Goal: Task Accomplishment & Management: Manage account settings

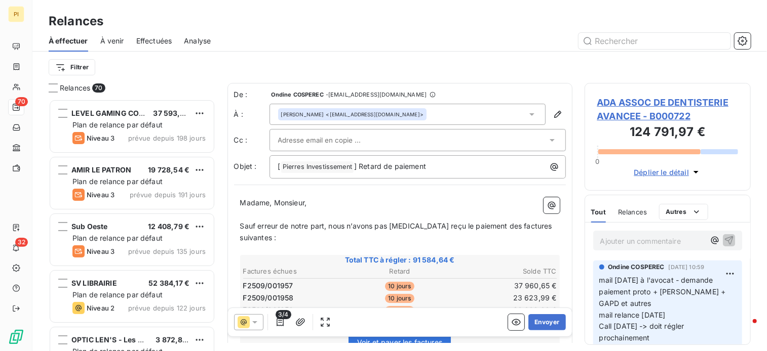
scroll to position [245, 159]
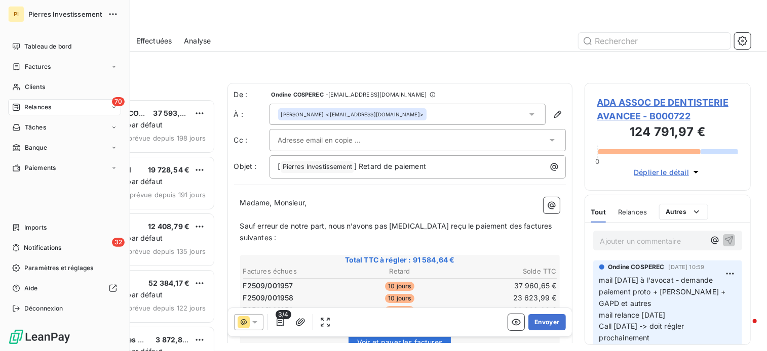
click at [40, 111] on span "Relances" at bounding box center [37, 107] width 27 height 9
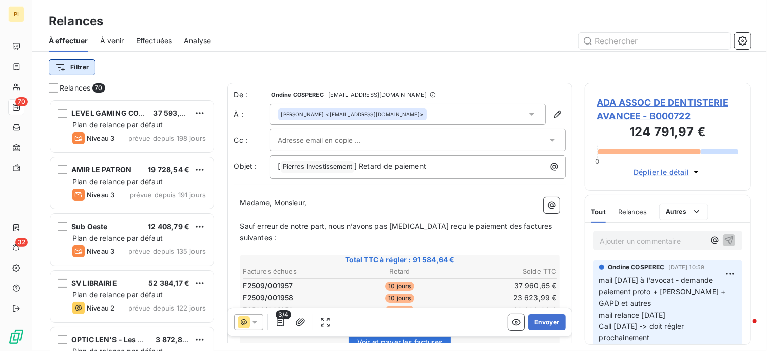
click at [75, 70] on html "PI 70 32 Relances À effectuer À venir Effectuées Analyse Filtrer Relances 70 LE…" at bounding box center [383, 175] width 767 height 351
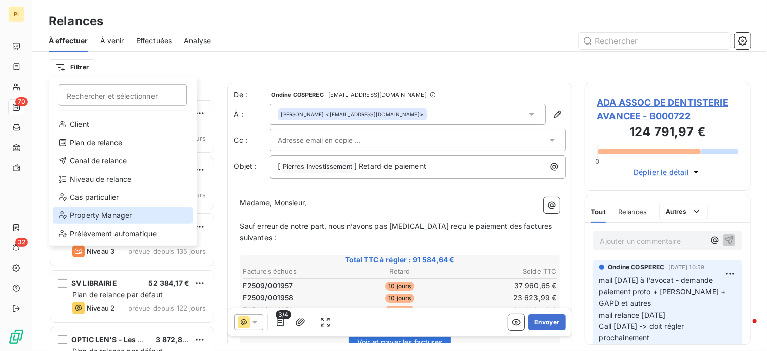
click at [120, 216] on div "Property Manager" at bounding box center [123, 216] width 140 height 16
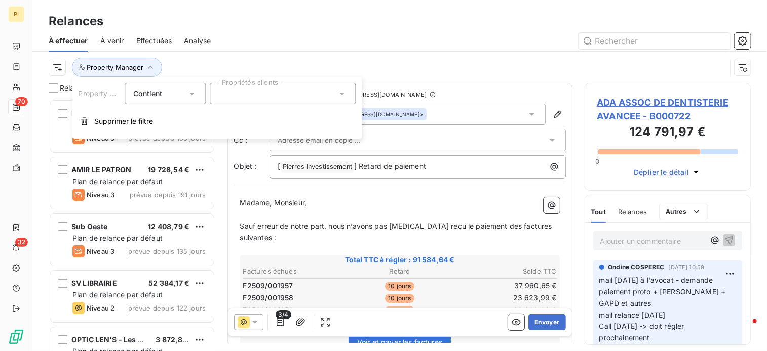
click at [240, 102] on div at bounding box center [283, 93] width 146 height 21
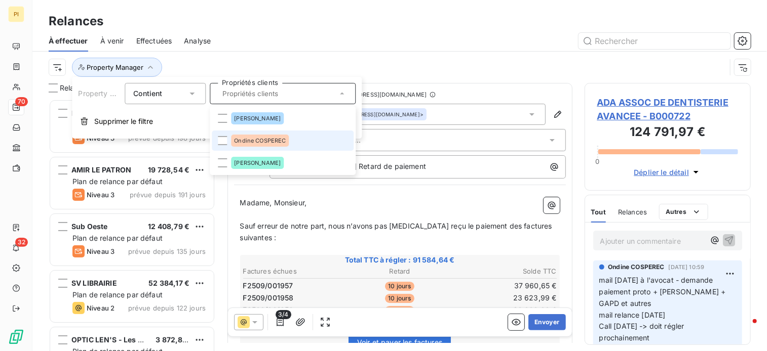
click at [255, 141] on span "Ondine COSPEREC" at bounding box center [260, 141] width 52 height 6
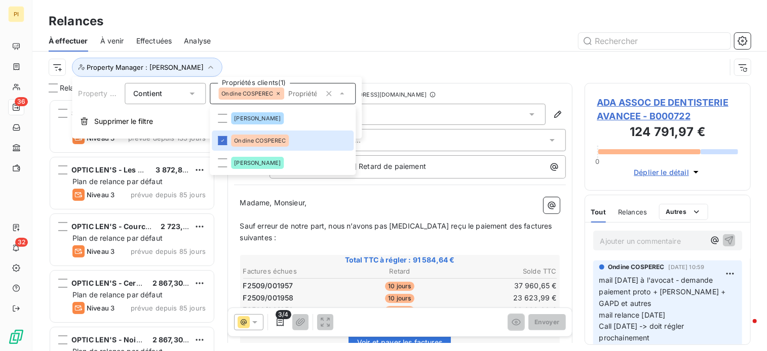
drag, startPoint x: 326, startPoint y: 32, endPoint x: 320, endPoint y: 38, distance: 8.2
click at [326, 33] on div at bounding box center [487, 41] width 528 height 16
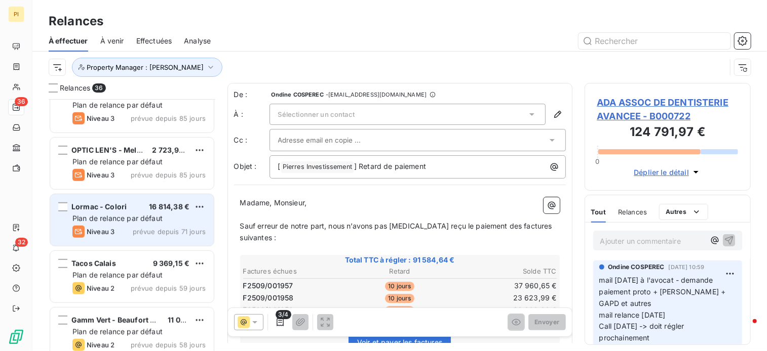
scroll to position [354, 0]
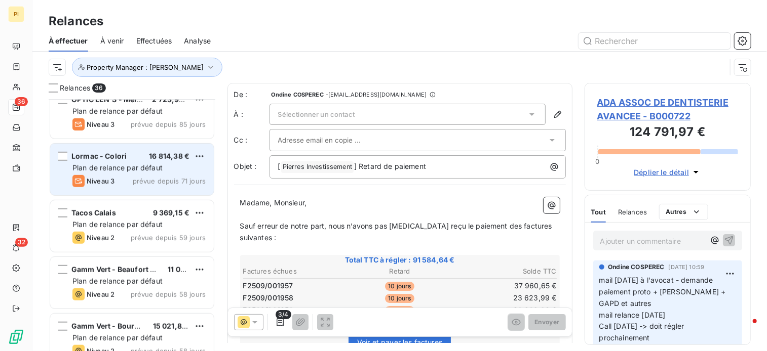
drag, startPoint x: 158, startPoint y: 179, endPoint x: 169, endPoint y: 177, distance: 11.3
click at [159, 179] on span "prévue depuis 71 jours" at bounding box center [169, 181] width 73 height 8
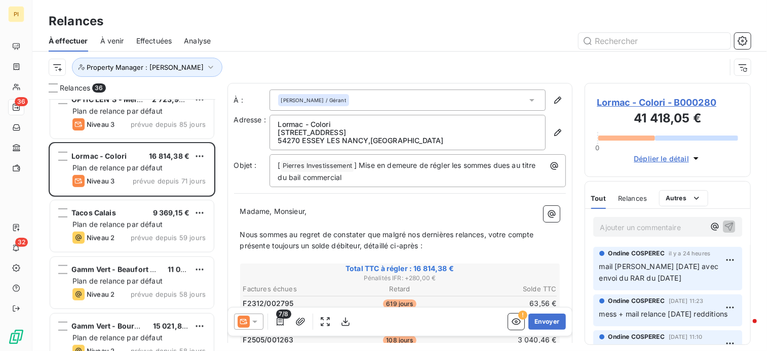
drag, startPoint x: 168, startPoint y: 217, endPoint x: 226, endPoint y: 207, distance: 59.2
click at [169, 216] on div "9 369,15 €" at bounding box center [171, 213] width 37 height 10
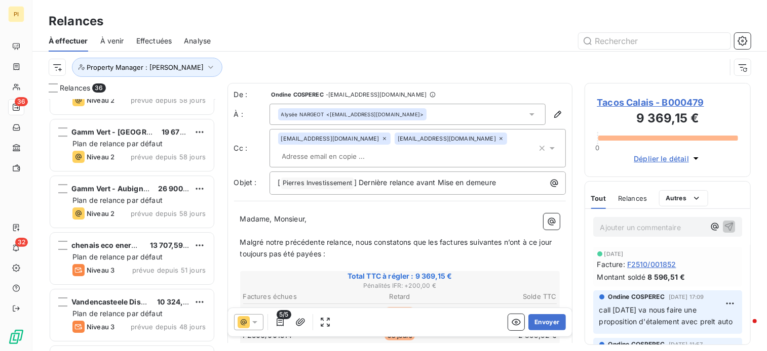
scroll to position [1671, 0]
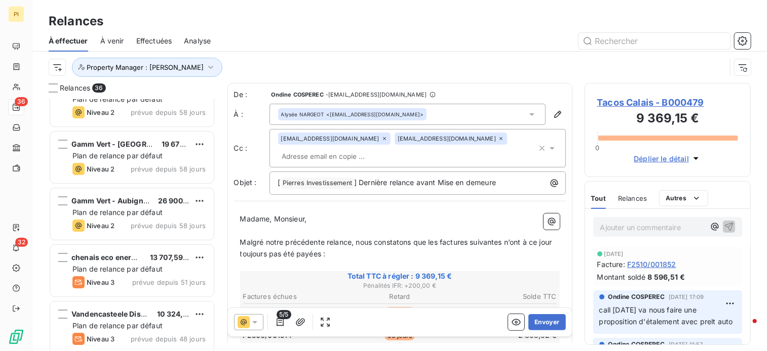
drag, startPoint x: 141, startPoint y: 258, endPoint x: 212, endPoint y: 241, distance: 73.0
click at [140, 258] on span "chenais eco energie" at bounding box center [106, 257] width 71 height 9
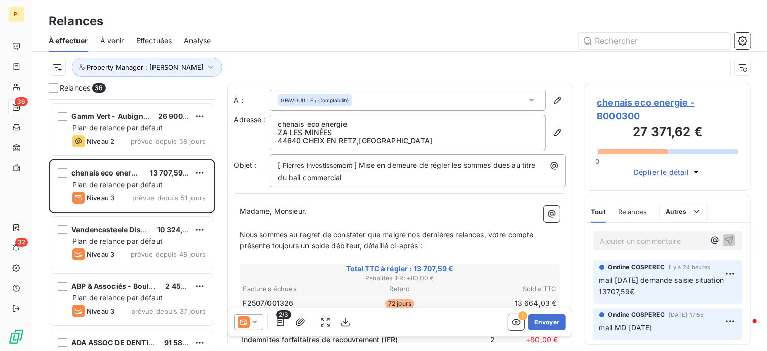
scroll to position [1772, 0]
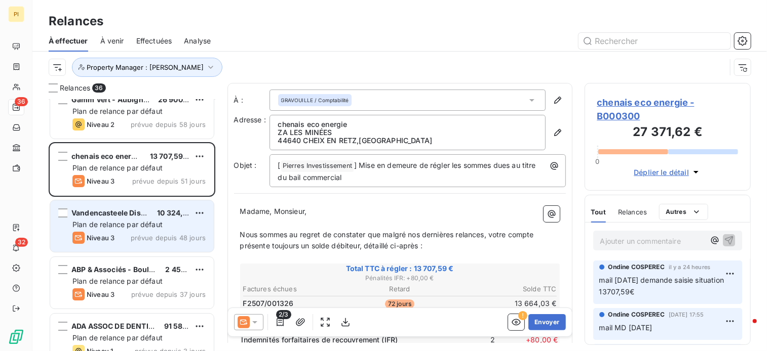
click at [132, 234] on div "Niveau 3 prévue depuis 48 jours" at bounding box center [138, 238] width 133 height 12
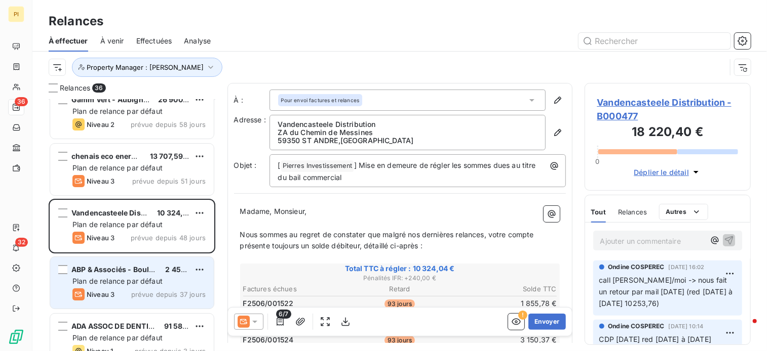
click at [121, 287] on div "ABP & Associés - Boulogne Billancou 2 456,15 € Plan de relance par défaut Nivea…" at bounding box center [132, 283] width 164 height 52
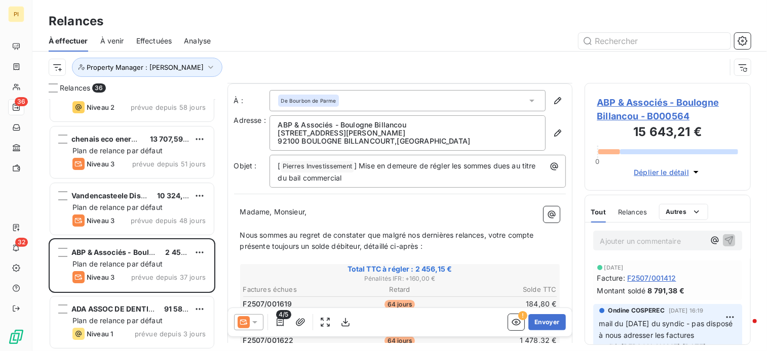
scroll to position [51, 0]
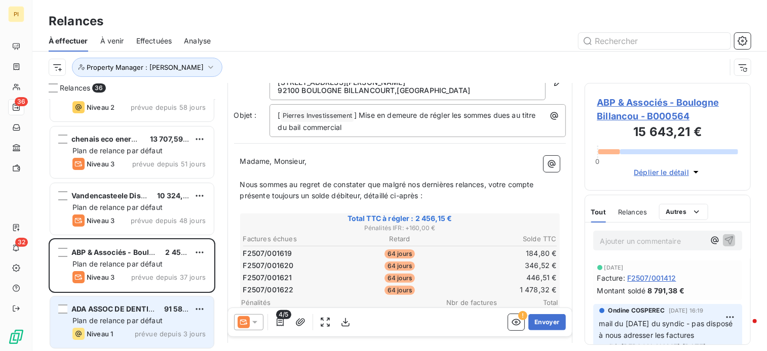
click at [117, 327] on div "ADA ASSOC DE DENTISTERIE AVANCEE 91 584,64 € Plan de relance par défaut Niveau …" at bounding box center [132, 323] width 164 height 52
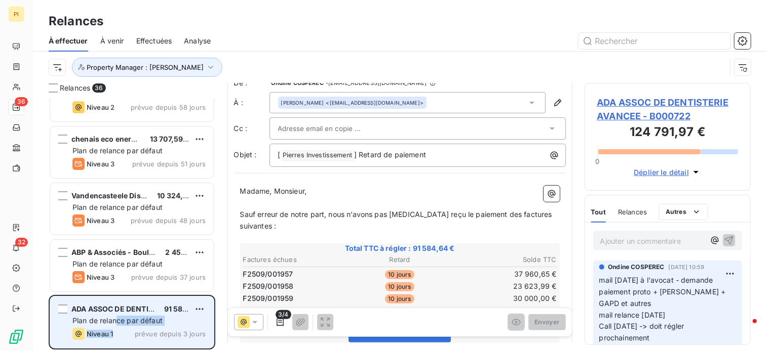
scroll to position [12, 0]
drag, startPoint x: 119, startPoint y: 327, endPoint x: 142, endPoint y: 322, distance: 24.3
click at [140, 323] on span "Plan de relance par défaut" at bounding box center [117, 321] width 90 height 9
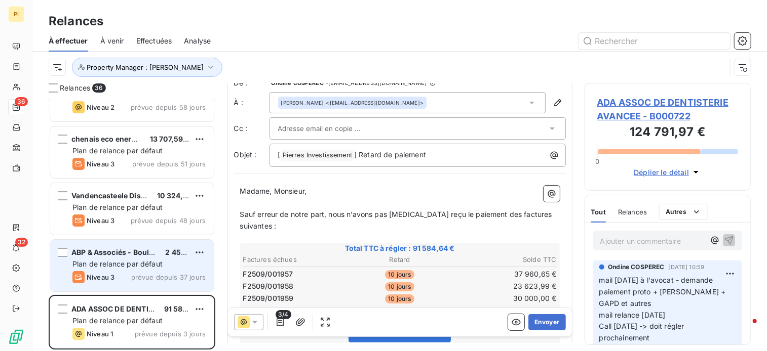
drag, startPoint x: 144, startPoint y: 261, endPoint x: 170, endPoint y: 264, distance: 26.0
click at [155, 262] on span "Plan de relance par défaut" at bounding box center [117, 264] width 90 height 9
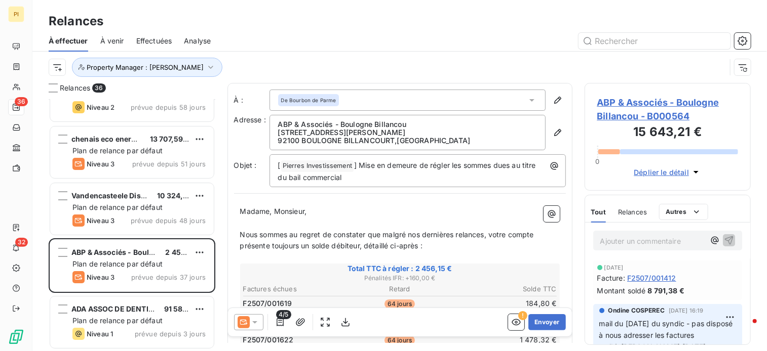
click at [321, 65] on div "Property Manager : [PERSON_NAME]" at bounding box center [387, 67] width 677 height 19
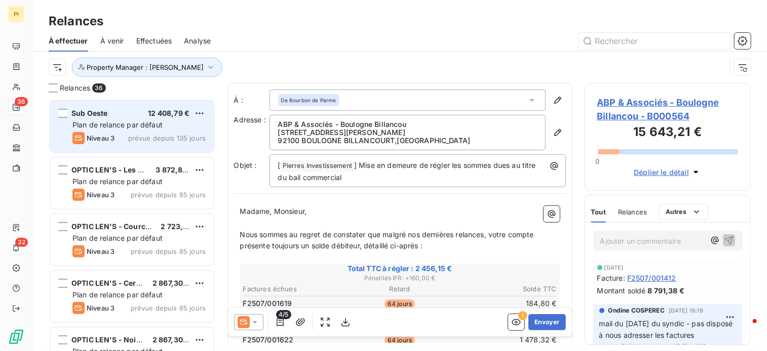
click at [112, 116] on div "Sub Oeste 12 408,79 €" at bounding box center [138, 113] width 133 height 9
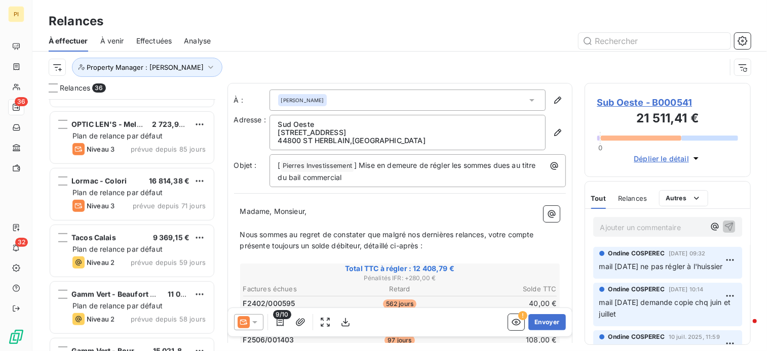
scroll to position [354, 0]
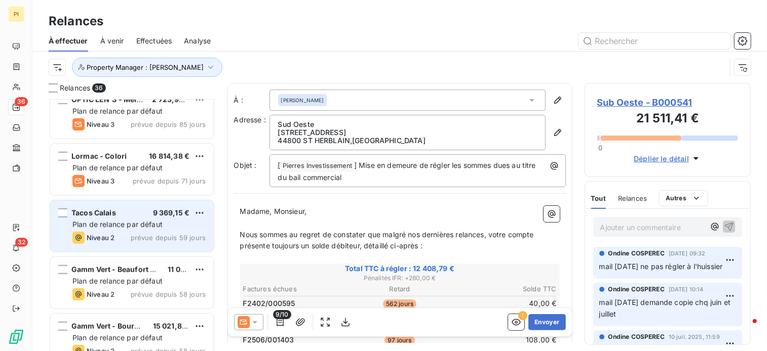
click at [131, 232] on div "Niveau 2 prévue depuis 59 jours" at bounding box center [138, 238] width 133 height 12
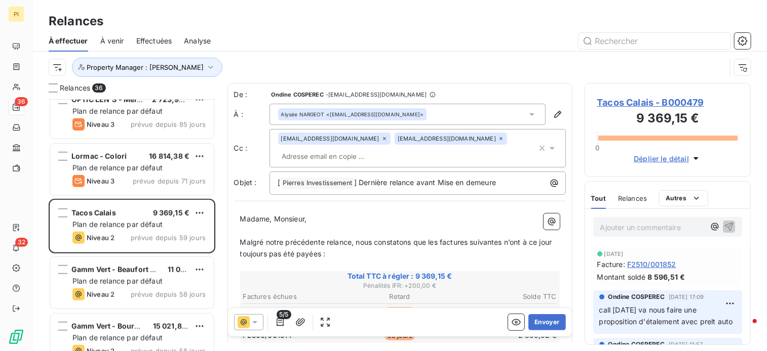
click at [636, 225] on p "Ajouter un commentaire ﻿" at bounding box center [652, 227] width 105 height 13
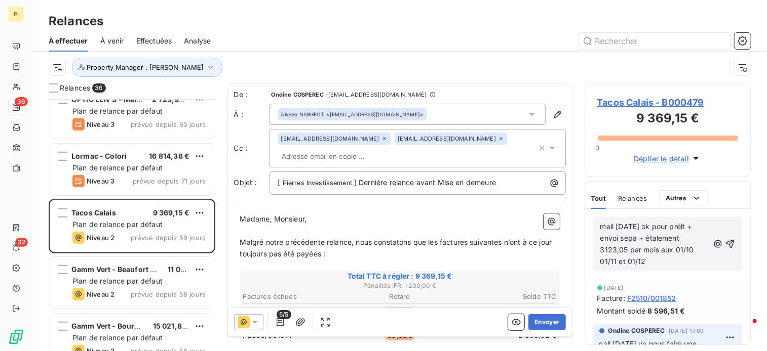
click at [694, 226] on span "mail [DATE] ok pour prélt + envoi sepa + étalement 3123,05 par mois aux 01/10 0…" at bounding box center [648, 244] width 96 height 44
drag, startPoint x: 607, startPoint y: 238, endPoint x: 625, endPoint y: 239, distance: 18.8
click at [625, 239] on span "mail [DATE] ok pour prelt + envoi sepa + étalement 3123,05 par mois aux 01/10 0…" at bounding box center [648, 244] width 96 height 44
click at [695, 235] on p "mail [DATE] ok pour prelt + attente sepa + étalement 3123,05 par mois aux 01/10…" at bounding box center [654, 244] width 109 height 47
drag, startPoint x: 722, startPoint y: 242, endPoint x: 727, endPoint y: 238, distance: 6.8
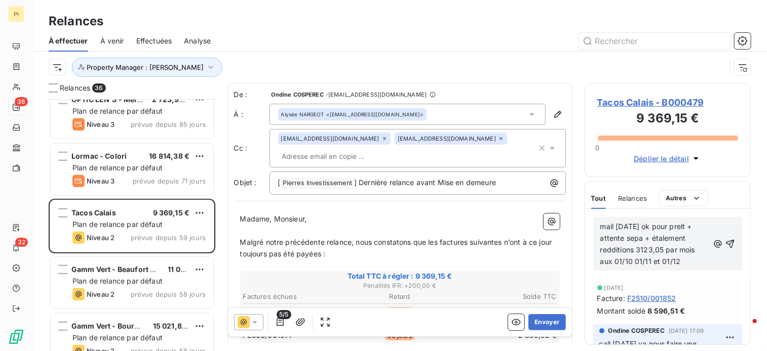
click at [725, 241] on icon "button" at bounding box center [730, 244] width 10 height 10
